Goal: Contribute content

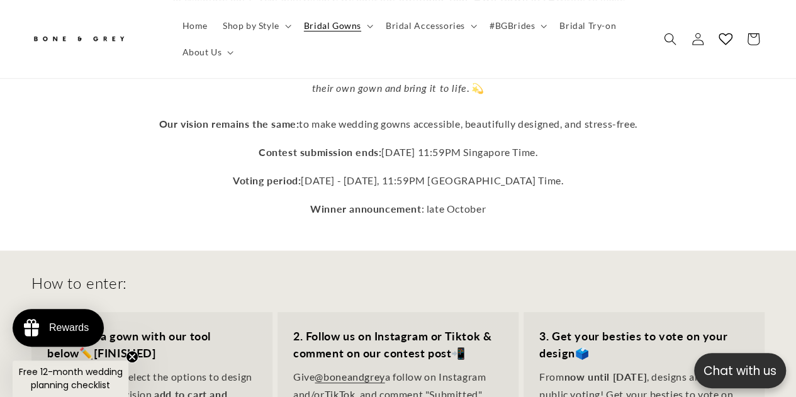
scroll to position [629, 0]
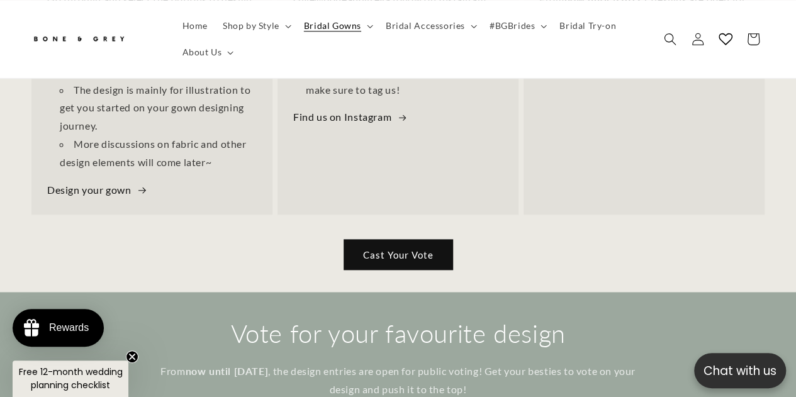
click at [437, 261] on link "Cast Your Vote" at bounding box center [398, 255] width 108 height 30
